Goal: Information Seeking & Learning: Learn about a topic

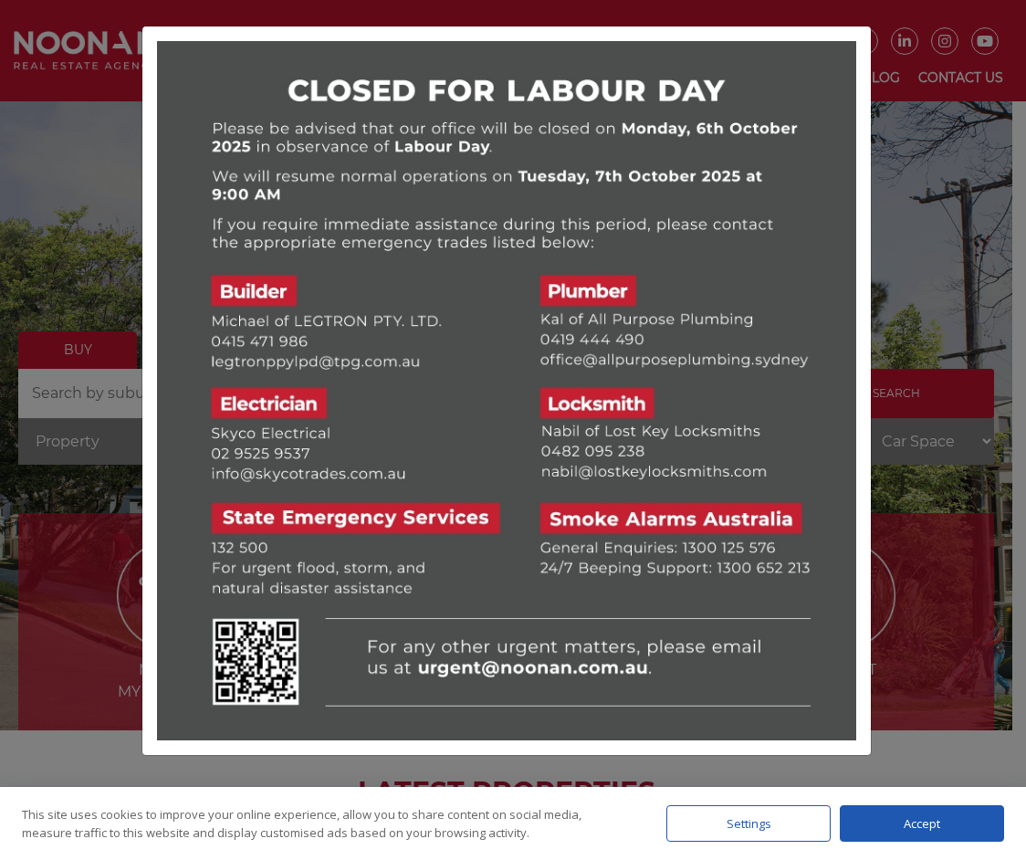
click at [939, 148] on div at bounding box center [513, 430] width 1026 height 860
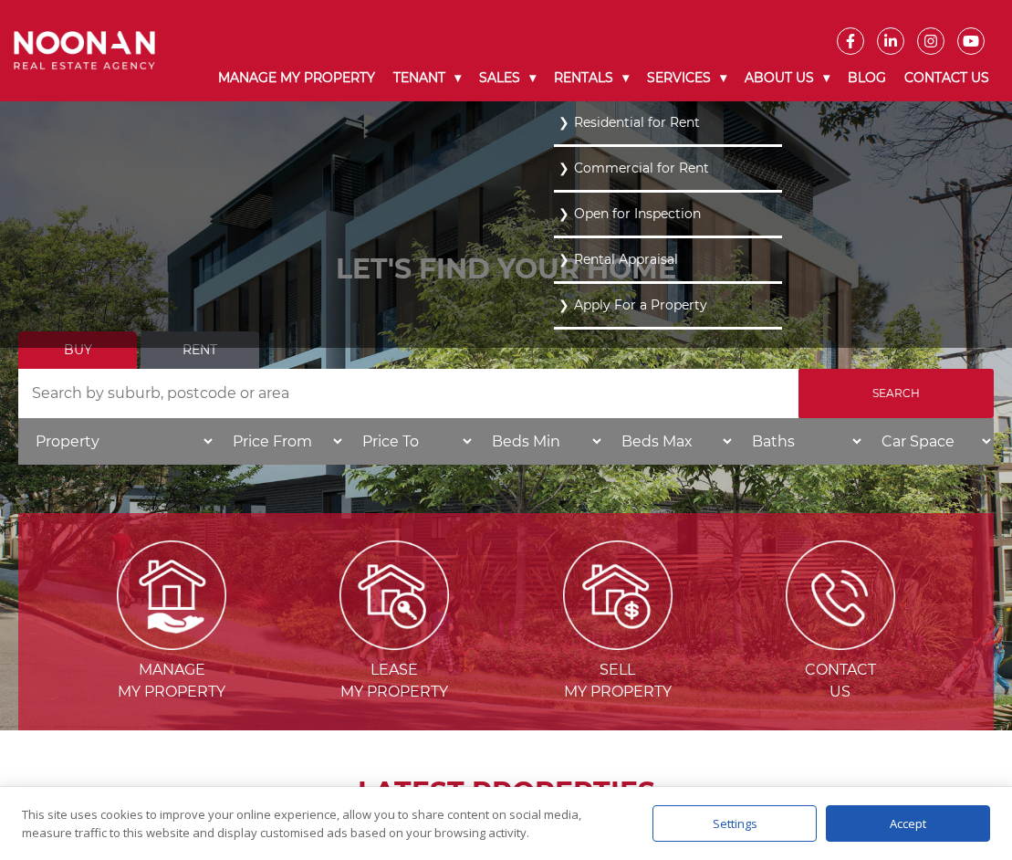
click at [593, 111] on link "Residential for Rent" at bounding box center [668, 122] width 219 height 25
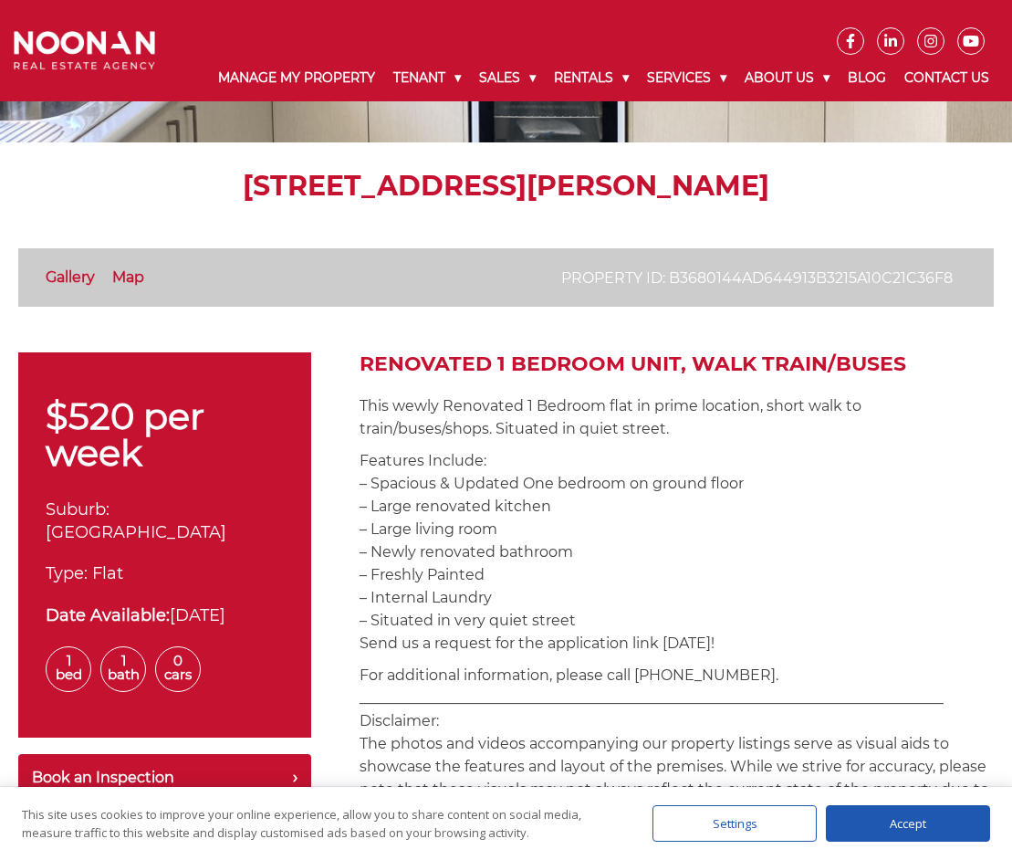
scroll to position [91, 0]
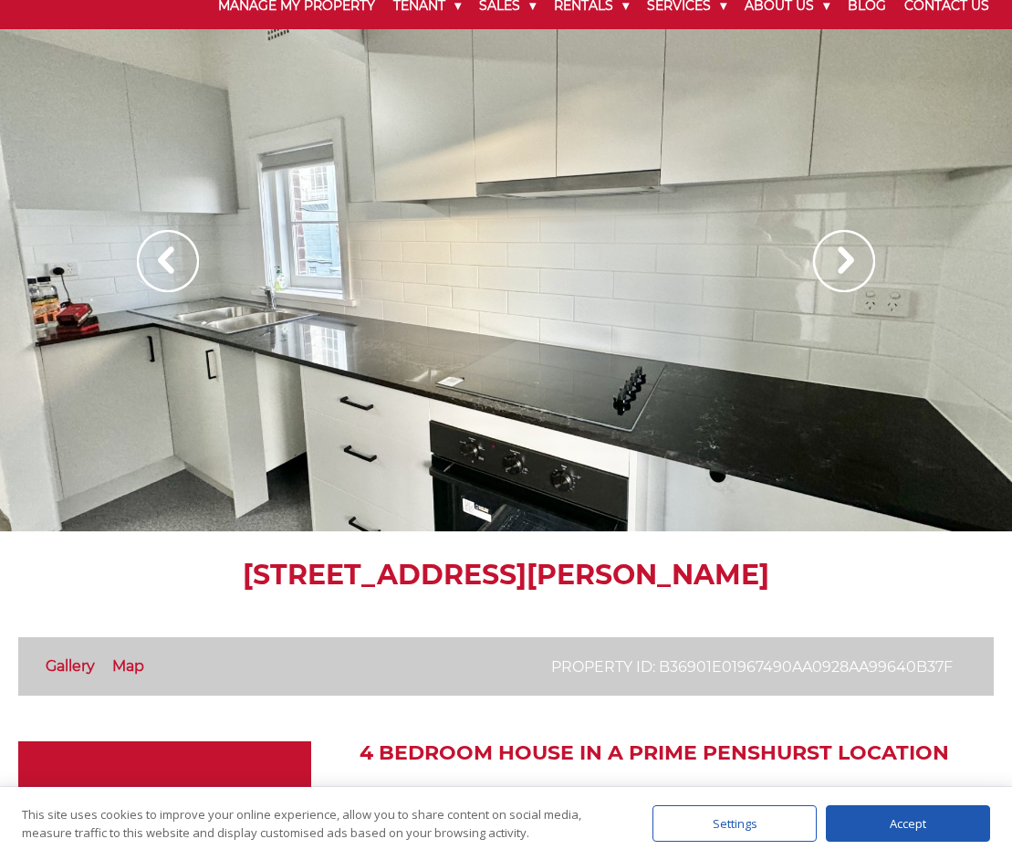
scroll to position [548, 0]
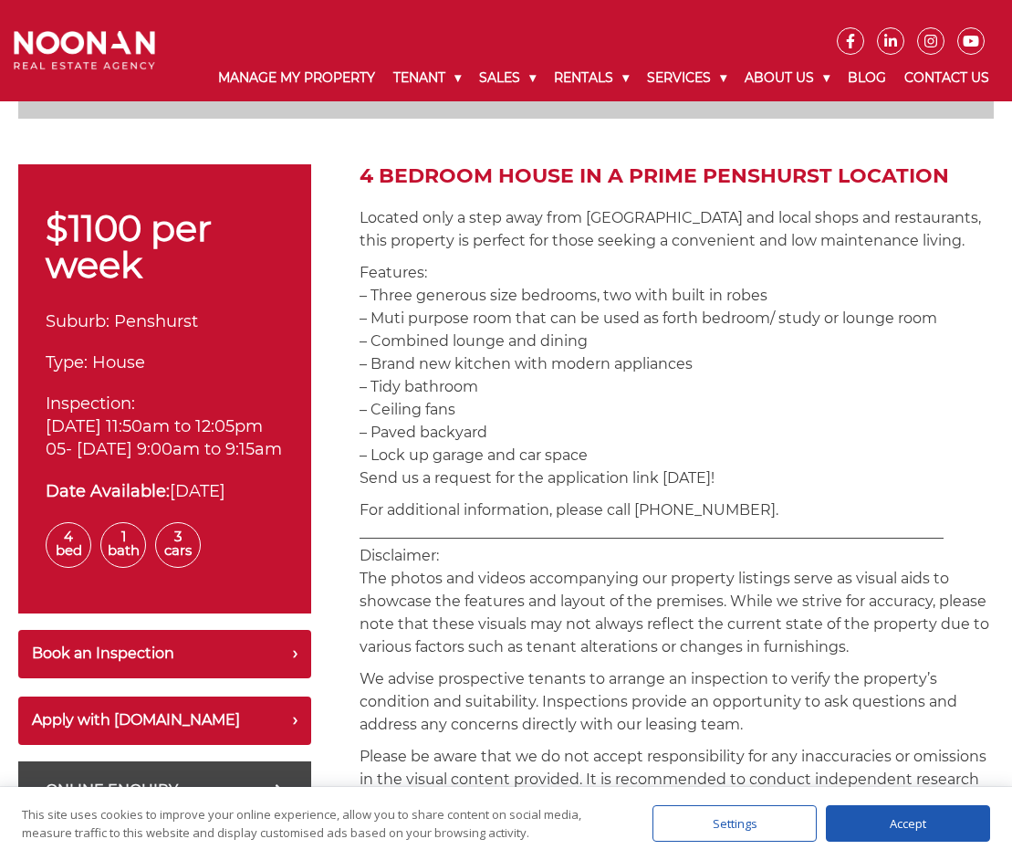
click at [322, 501] on div "$1100 per week Suburb: Penshurst Type: House Inspection: 04-Oct-2025 11:50am to…" at bounding box center [506, 869] width 976 height 1411
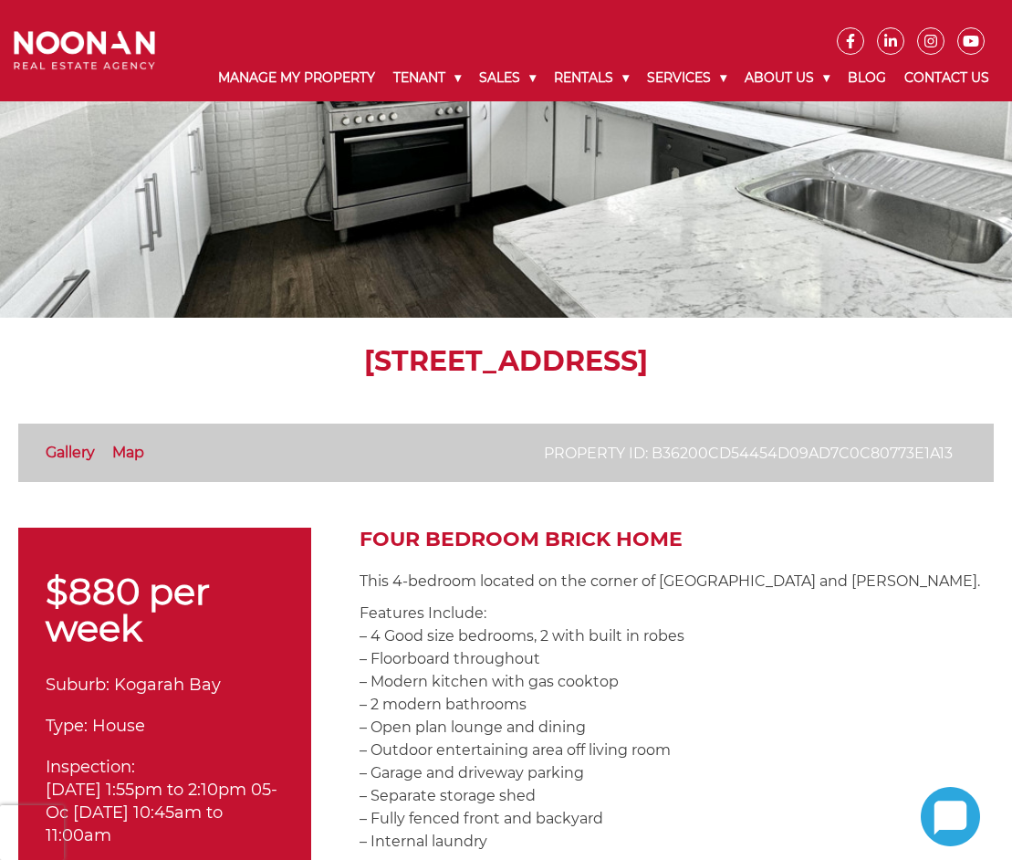
scroll to position [639, 0]
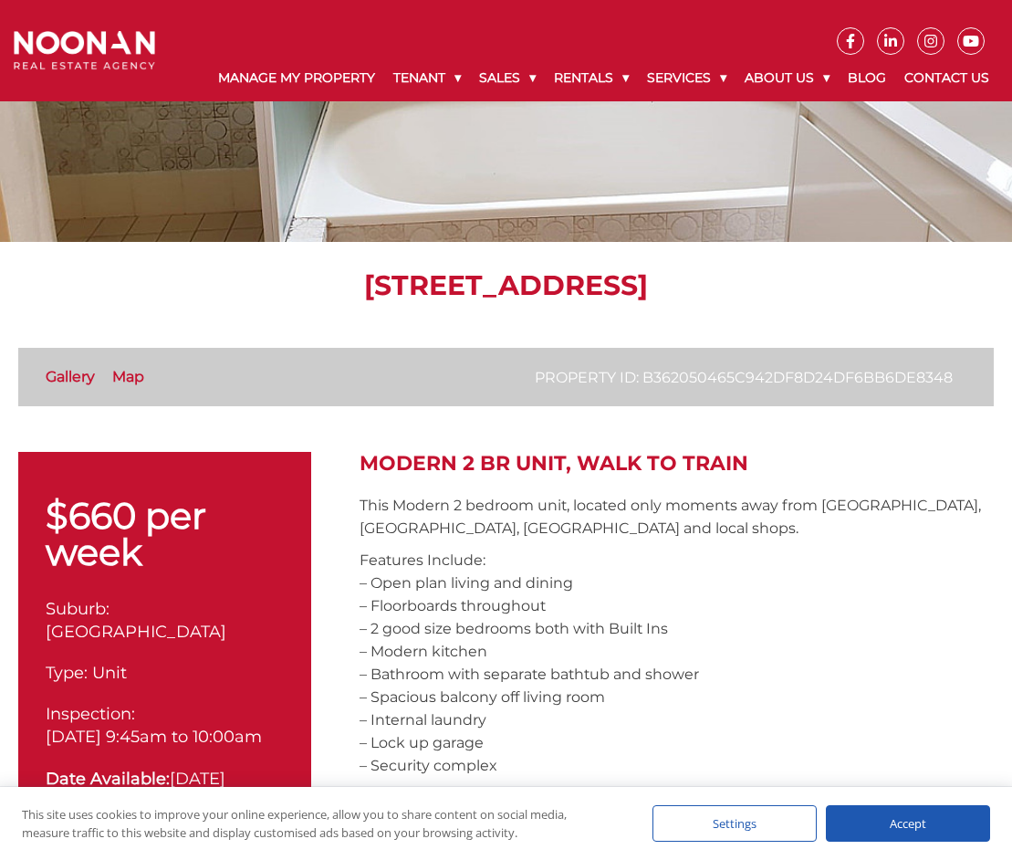
scroll to position [548, 0]
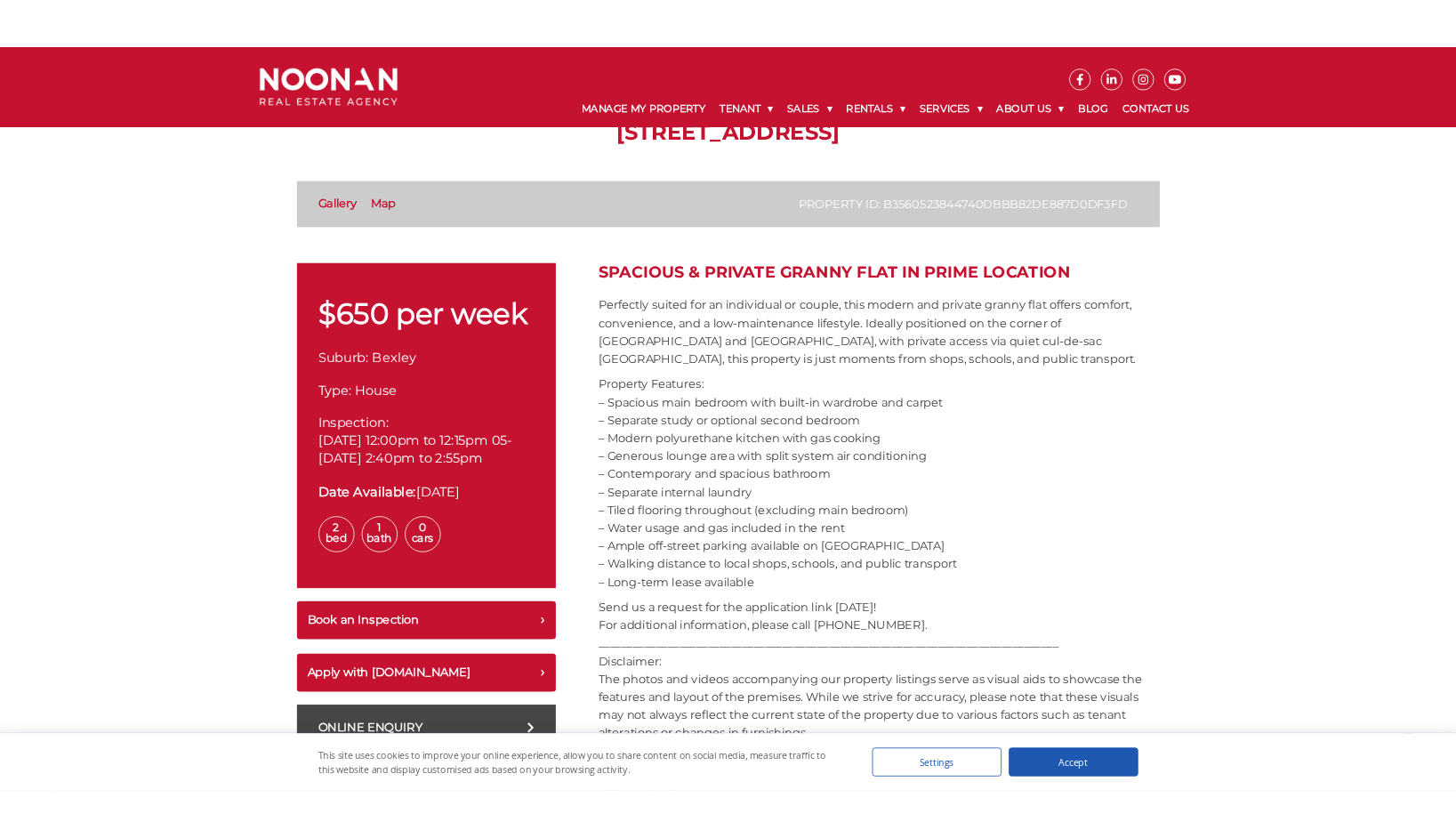
scroll to position [356, 0]
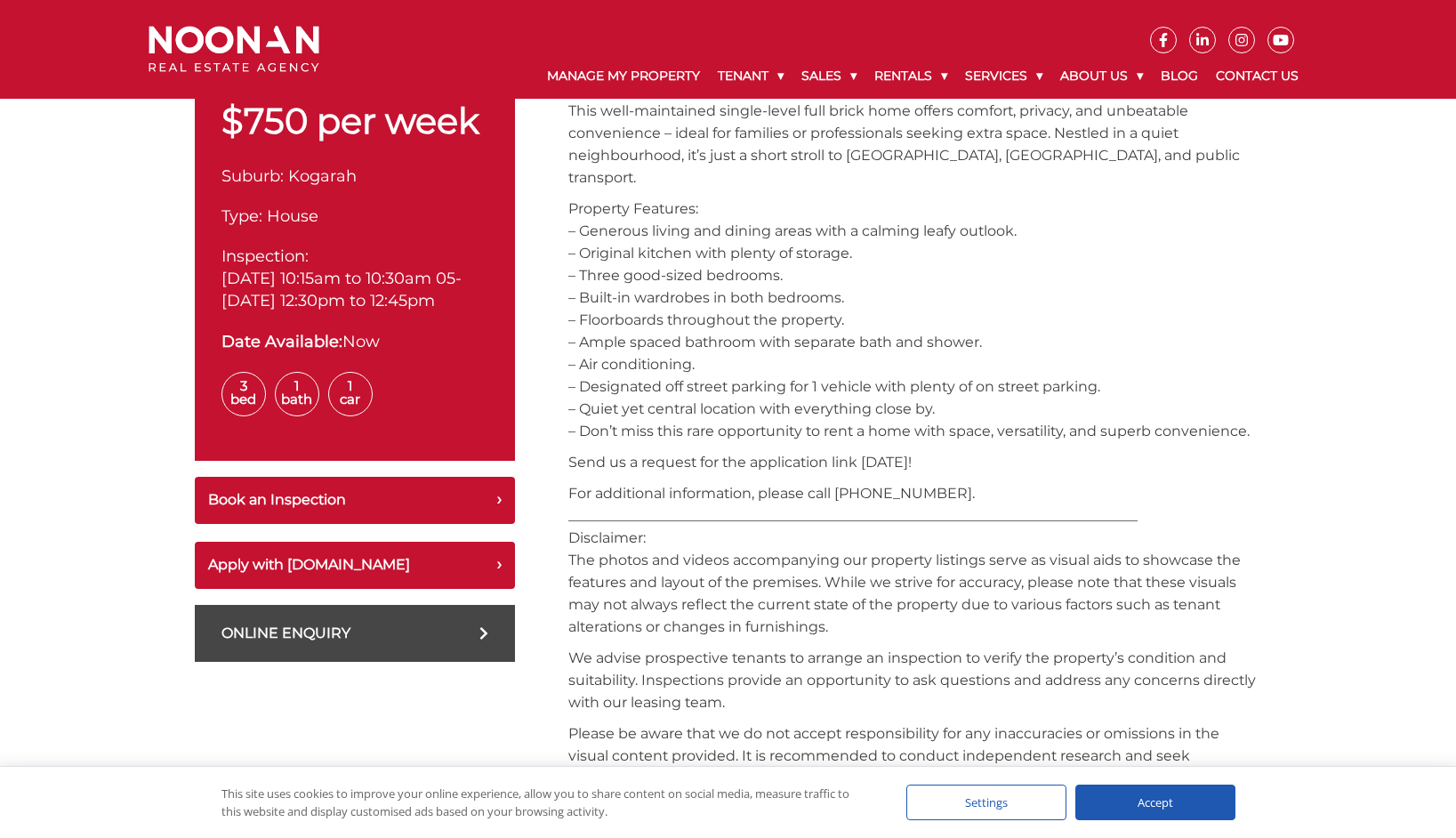
scroll to position [621, 0]
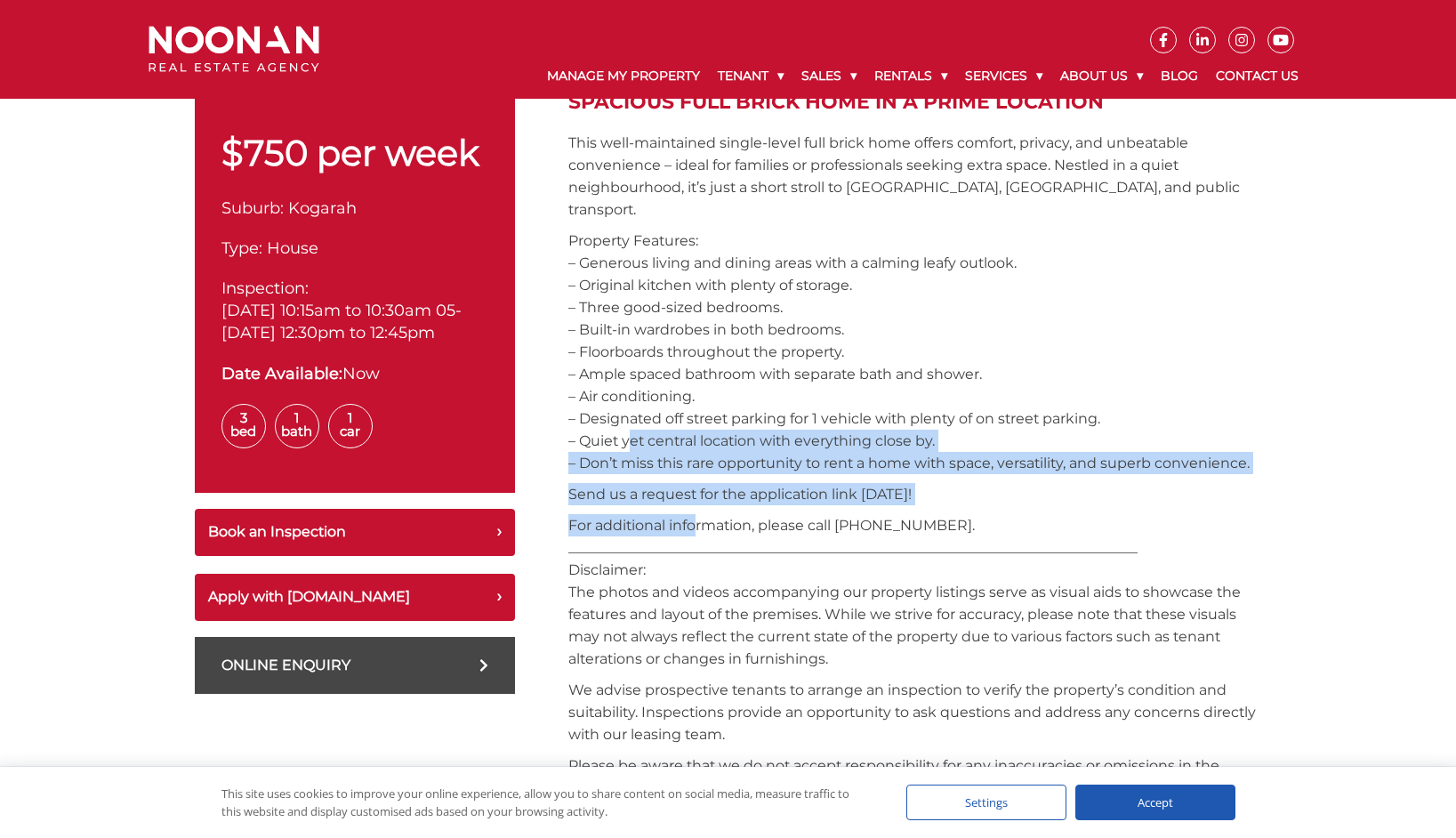
drag, startPoint x: 623, startPoint y: 445, endPoint x: 694, endPoint y: 506, distance: 93.6
click at [694, 506] on div "Spacious Full Brick Home in a Prime Location This well-maintained single-level …" at bounding box center [915, 816] width 693 height 1450
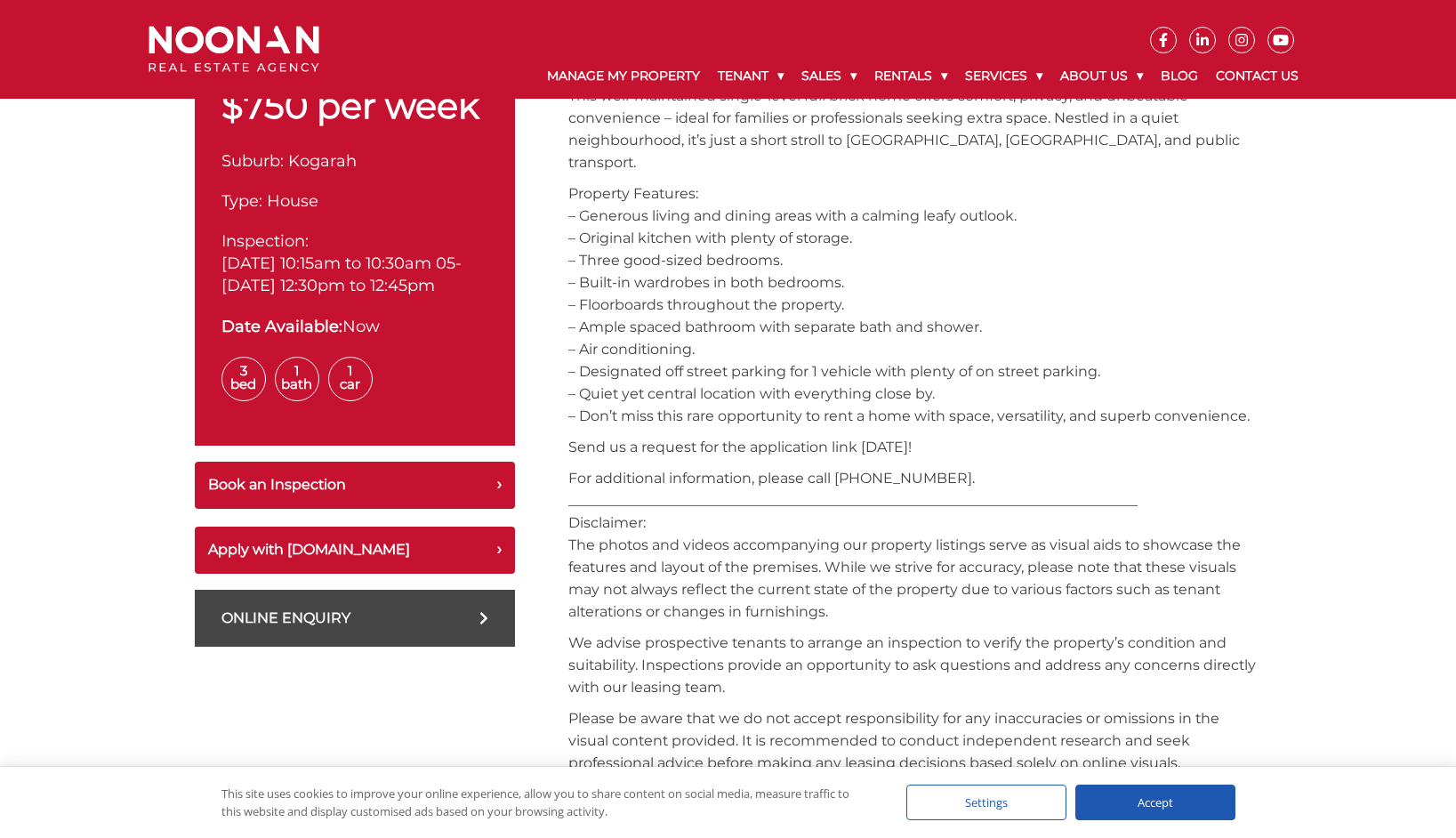
scroll to position [443, 0]
